Goal: Transaction & Acquisition: Book appointment/travel/reservation

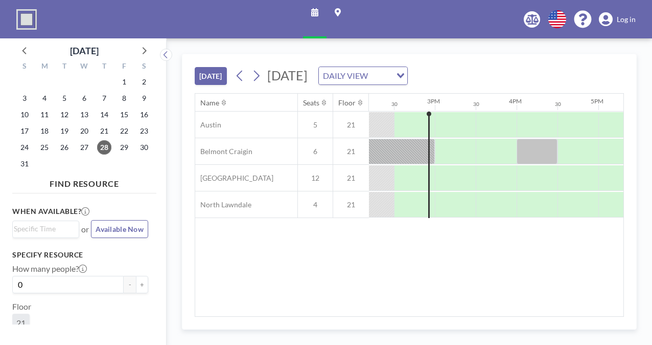
scroll to position [0, 1145]
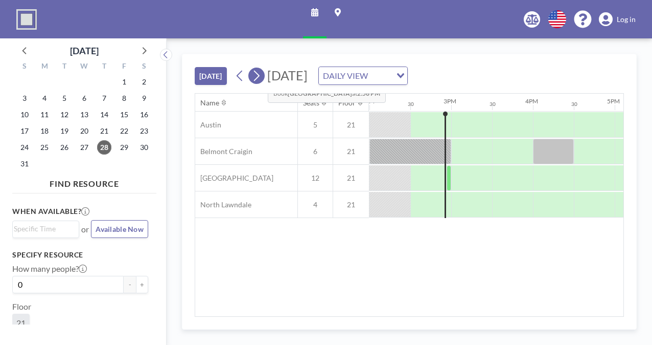
click at [260, 74] on icon at bounding box center [257, 76] width 6 height 11
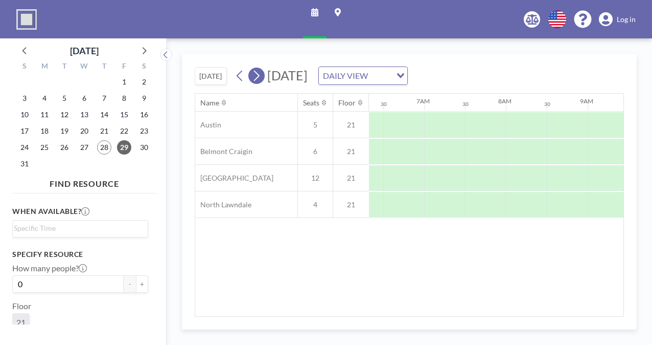
scroll to position [0, 654]
click at [260, 74] on icon at bounding box center [257, 76] width 6 height 11
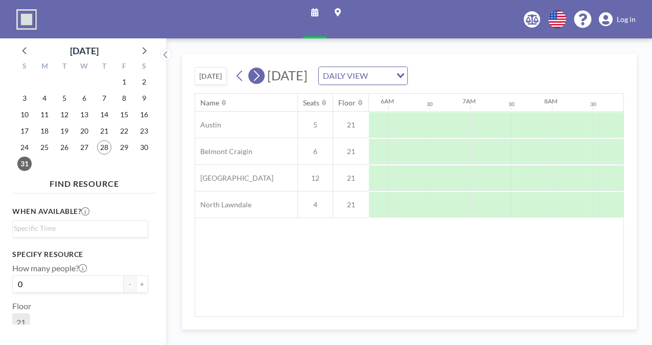
click at [260, 74] on icon at bounding box center [257, 76] width 6 height 11
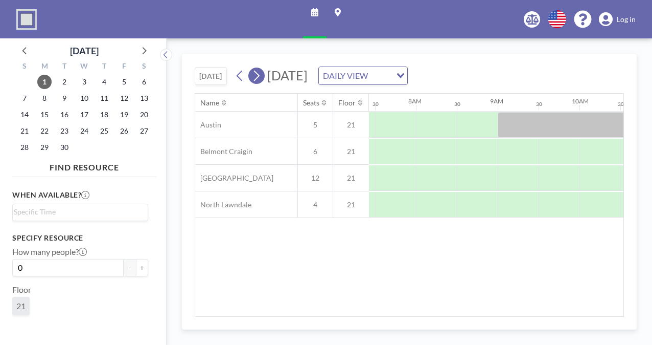
scroll to position [0, 613]
click at [260, 74] on icon at bounding box center [257, 76] width 6 height 11
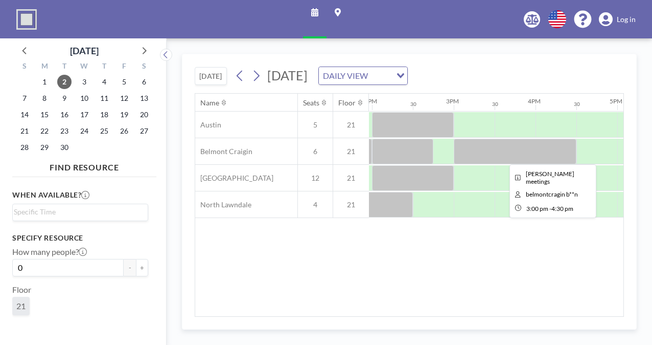
scroll to position [0, 1144]
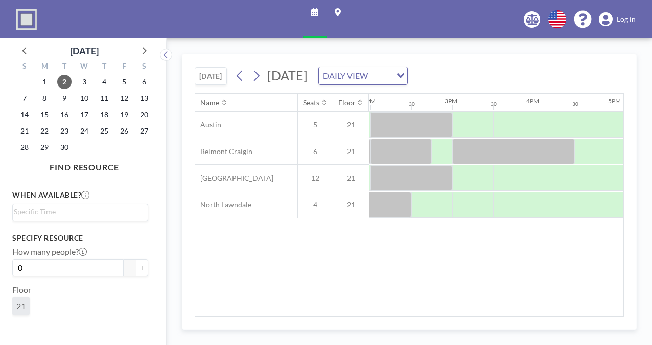
click at [621, 18] on span "Log in" at bounding box center [626, 19] width 19 height 9
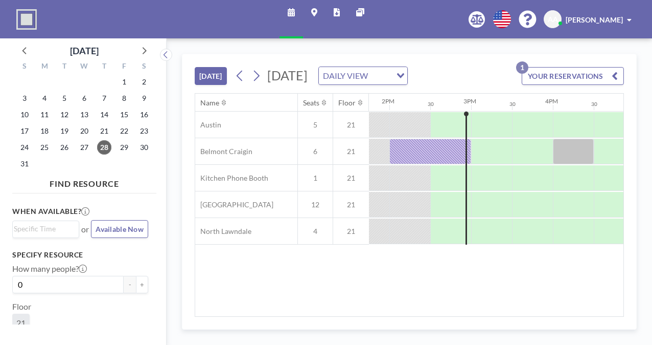
scroll to position [0, 1145]
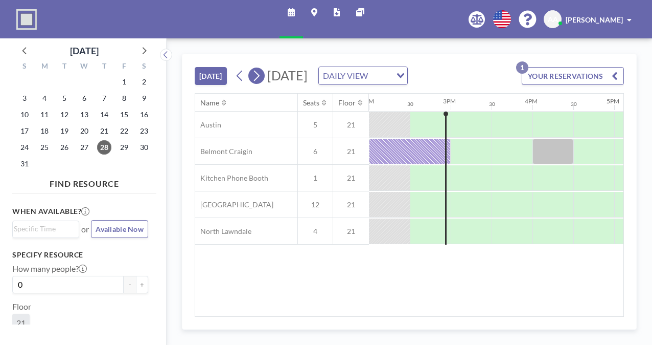
click at [260, 74] on icon at bounding box center [257, 76] width 6 height 11
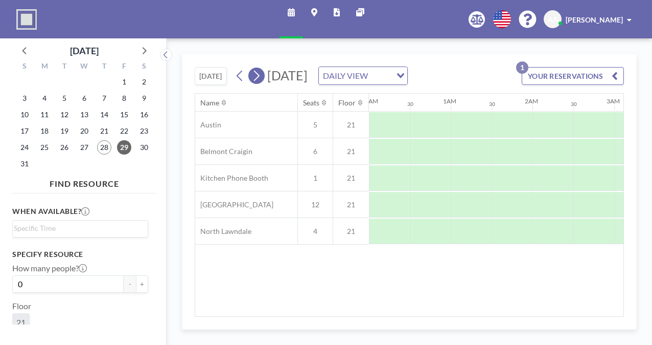
scroll to position [0, 172]
click at [260, 74] on icon at bounding box center [257, 76] width 6 height 11
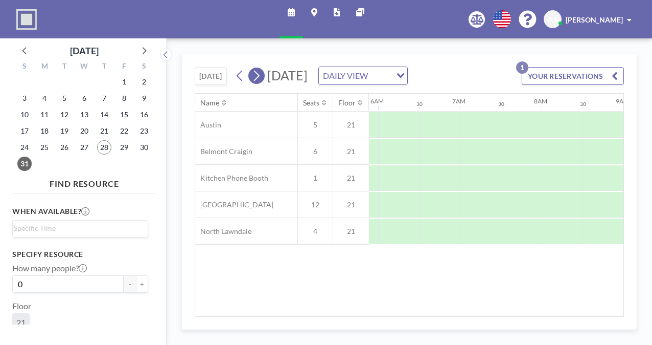
click at [260, 74] on icon at bounding box center [257, 76] width 6 height 11
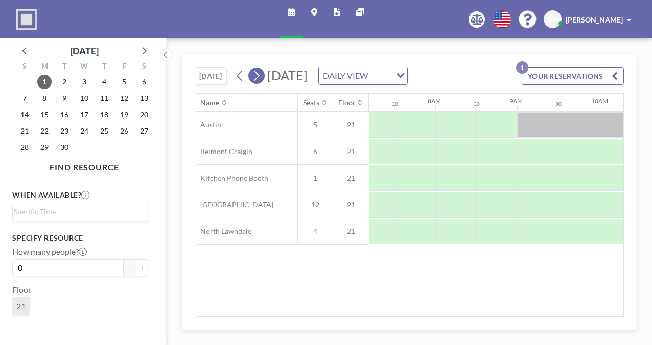
scroll to position [0, 613]
click at [259, 78] on icon at bounding box center [257, 75] width 10 height 15
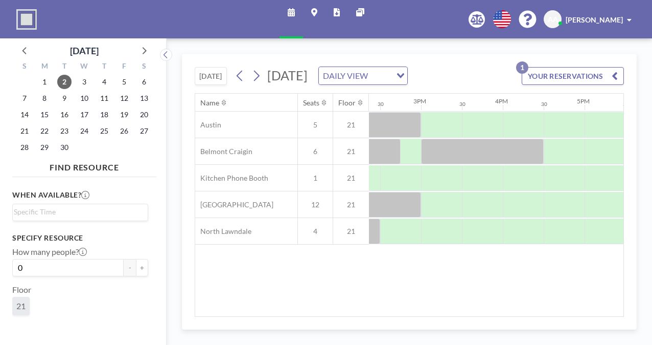
scroll to position [0, 1181]
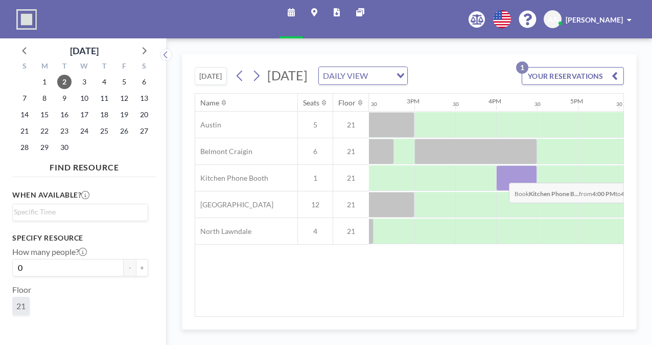
click at [501, 188] on div at bounding box center [516, 178] width 41 height 26
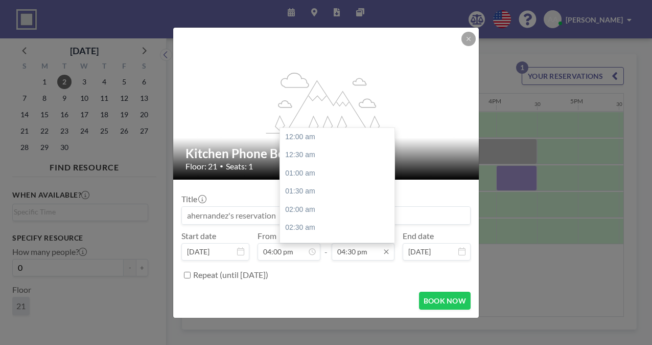
scroll to position [601, 0]
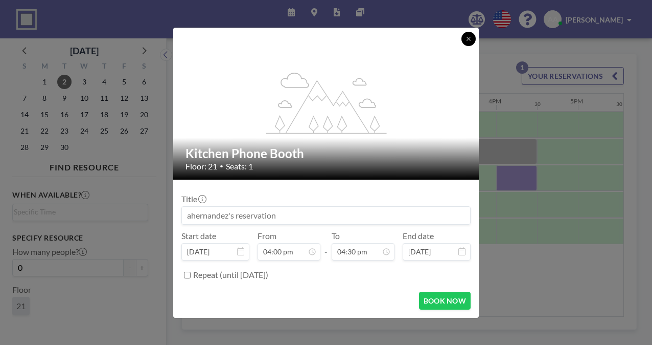
click at [467, 42] on button at bounding box center [469, 39] width 14 height 14
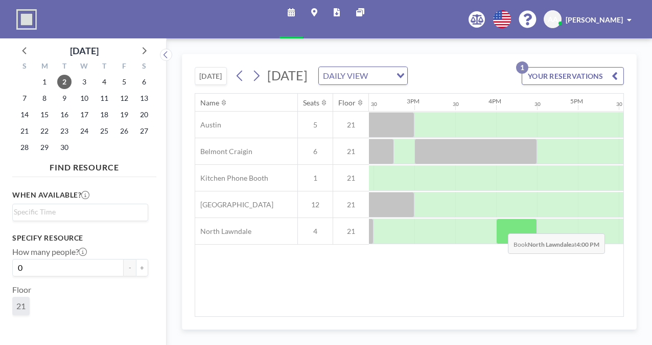
click at [500, 239] on div at bounding box center [516, 231] width 41 height 26
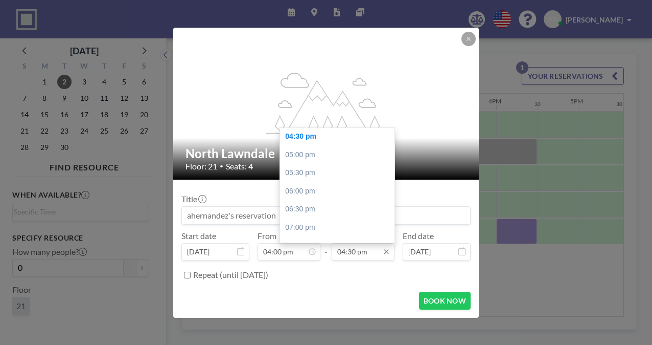
click at [369, 253] on input "04:30 pm" at bounding box center [363, 251] width 63 height 17
click at [308, 155] on div "05:00 pm" at bounding box center [340, 155] width 120 height 18
type input "05:00 pm"
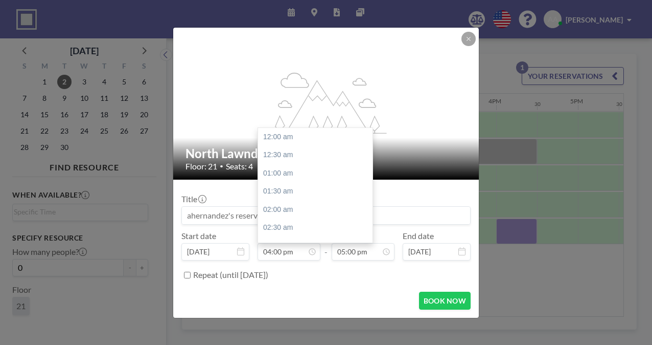
scroll to position [582, 0]
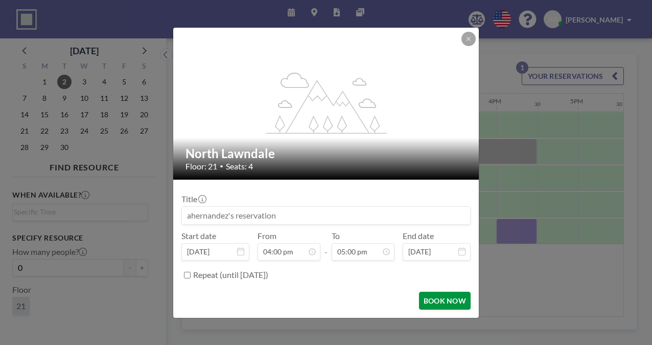
click at [442, 301] on button "BOOK NOW" at bounding box center [445, 300] width 52 height 18
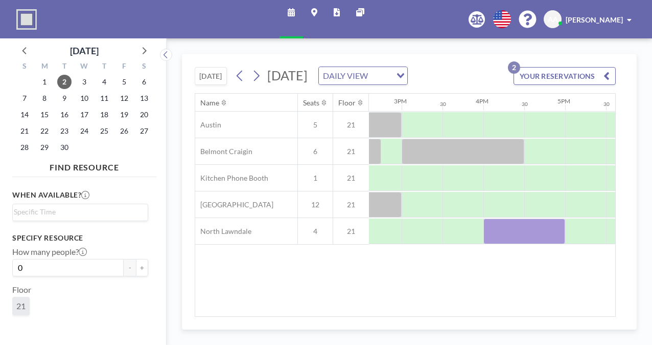
scroll to position [0, 1195]
